Goal: Information Seeking & Learning: Check status

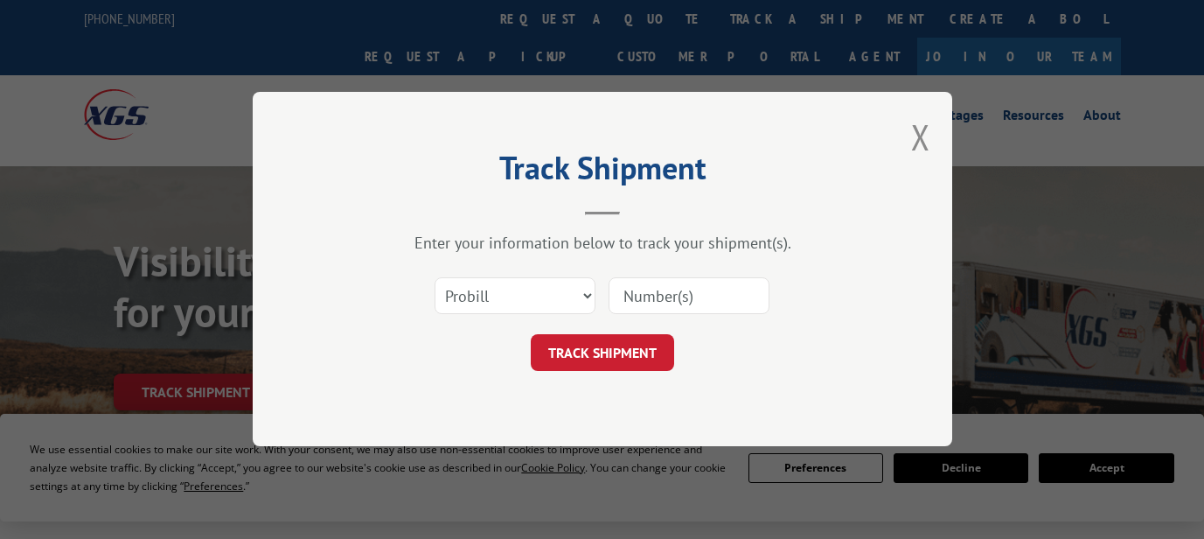
click at [651, 299] on input at bounding box center [689, 296] width 161 height 37
click at [585, 292] on select "Select category... Probill BOL PO" at bounding box center [515, 296] width 161 height 37
click at [549, 303] on select "Select category... Probill BOL PO" at bounding box center [515, 296] width 161 height 37
select select "bol"
click at [630, 289] on input at bounding box center [689, 296] width 161 height 37
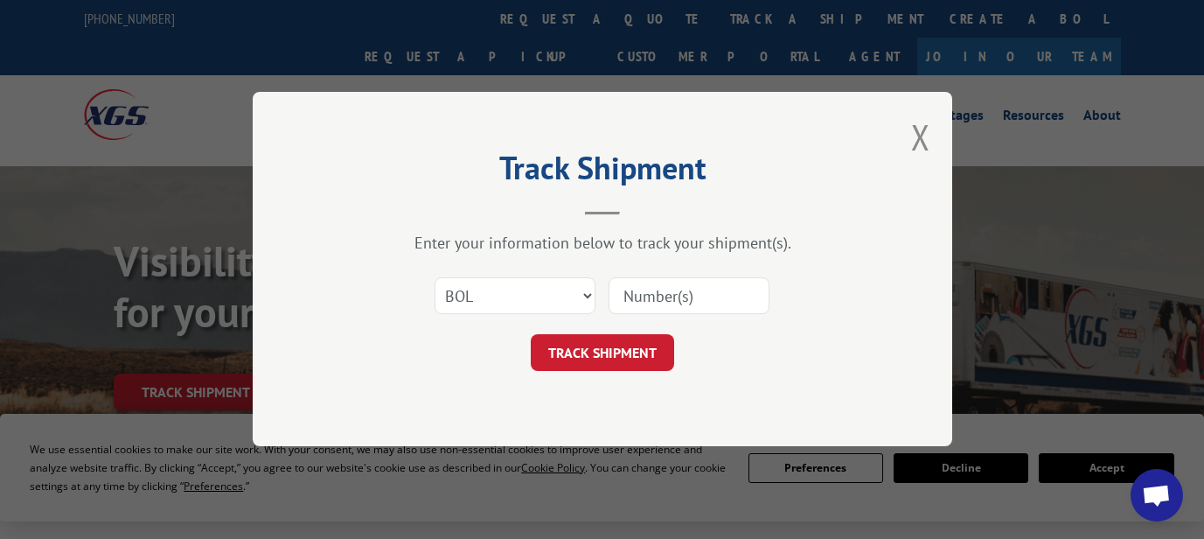
paste input "362508"
type input "362508"
click at [611, 352] on button "TRACK SHIPMENT" at bounding box center [602, 353] width 143 height 37
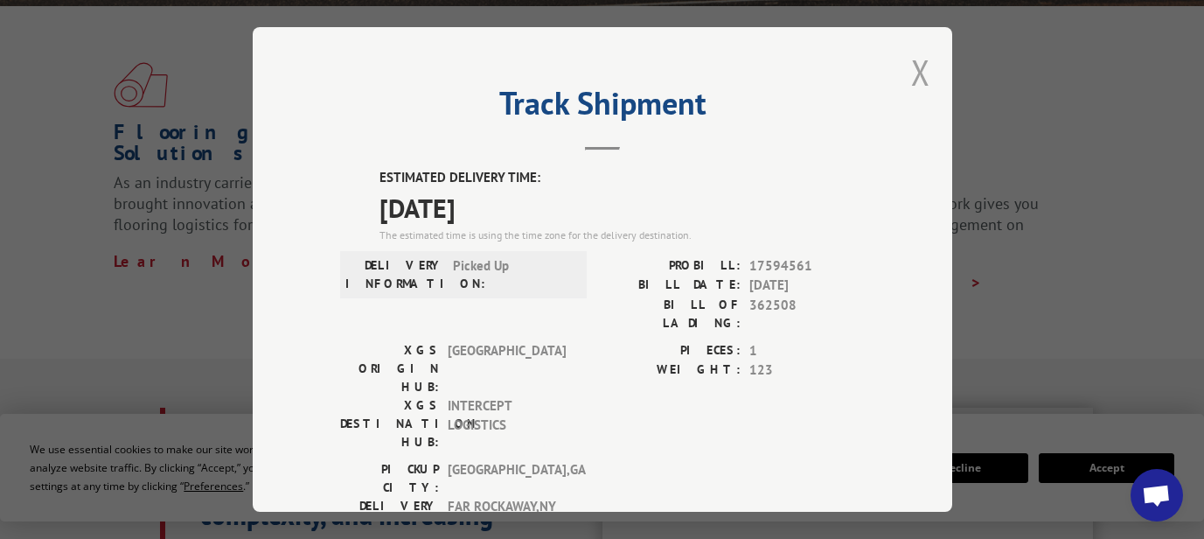
click at [913, 58] on button "Close modal" at bounding box center [920, 72] width 19 height 46
